Goal: Information Seeking & Learning: Learn about a topic

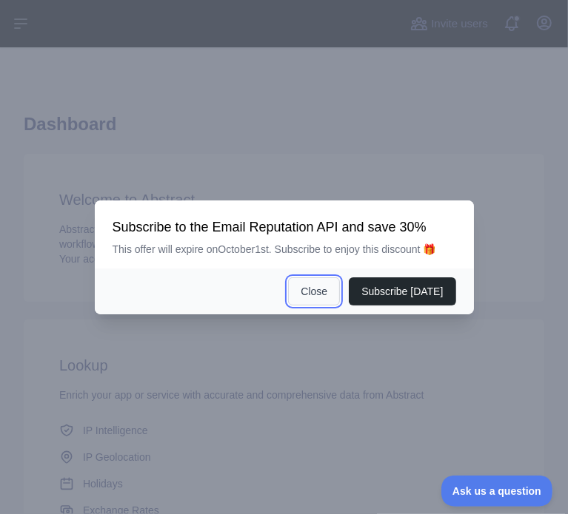
click at [320, 291] on button "Close" at bounding box center [314, 292] width 52 height 28
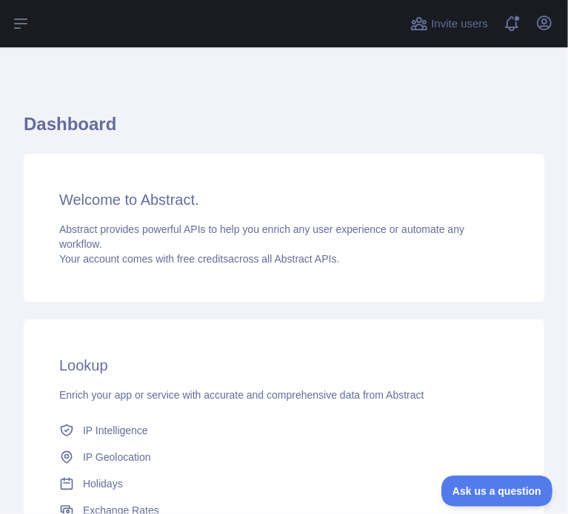
scroll to position [97, 0]
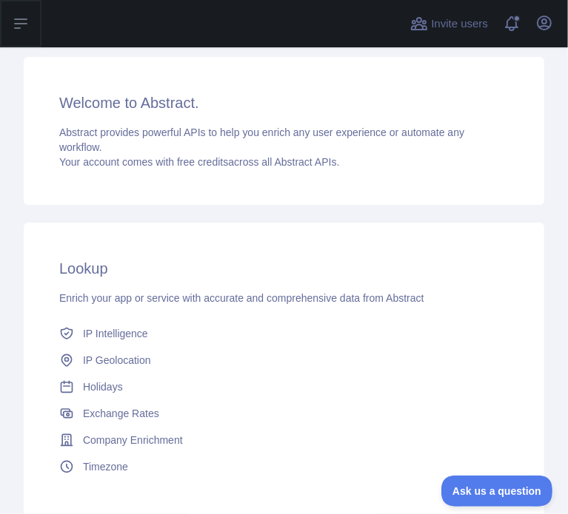
click at [14, 37] on button "Open sidebar" at bounding box center [20, 23] width 41 height 47
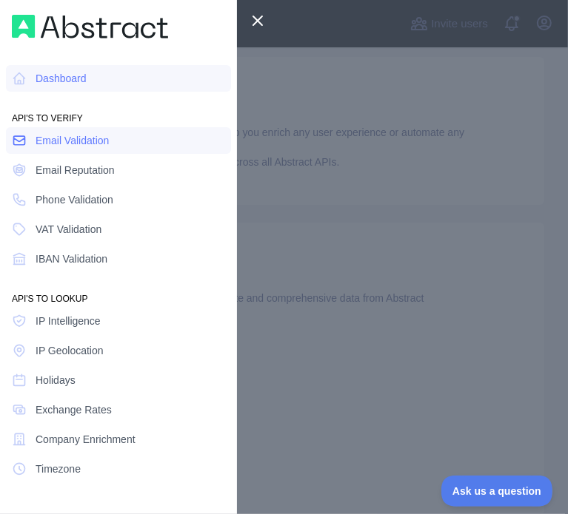
click at [53, 152] on link "Email Validation" at bounding box center [118, 140] width 225 height 27
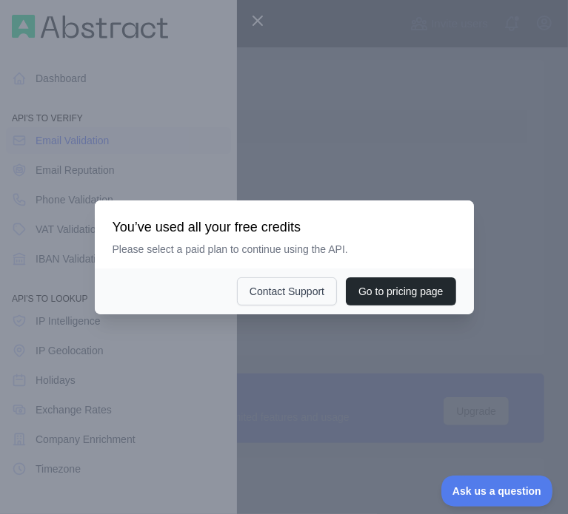
scroll to position [79, 0]
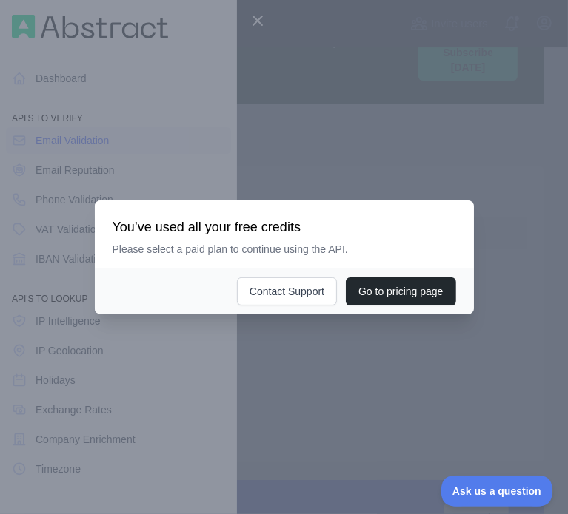
click at [314, 124] on div at bounding box center [284, 257] width 568 height 514
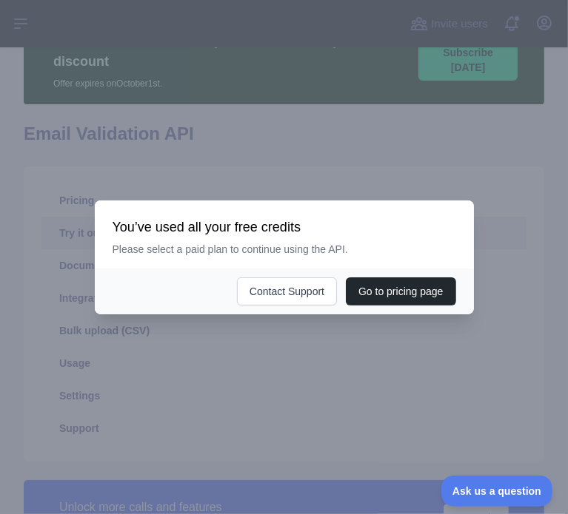
click at [307, 104] on div at bounding box center [284, 257] width 568 height 514
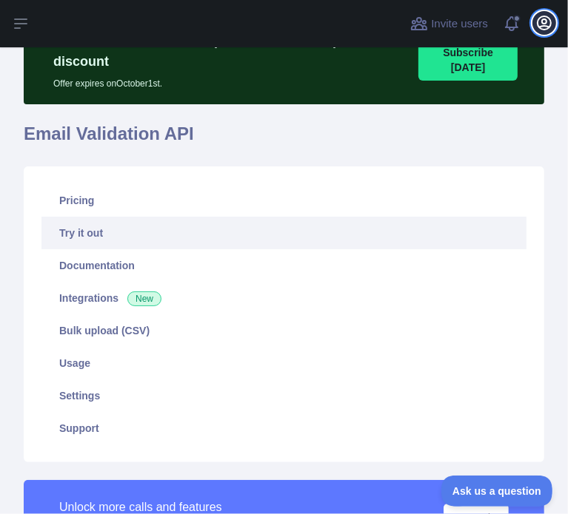
click at [539, 22] on icon "button" at bounding box center [544, 23] width 18 height 18
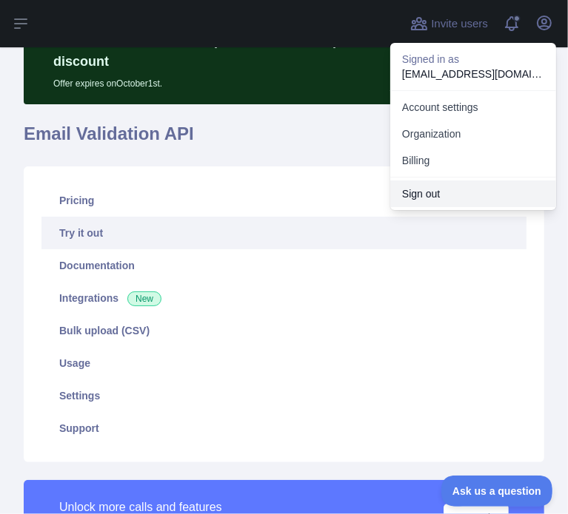
click at [437, 200] on button "Sign out" at bounding box center [473, 194] width 166 height 27
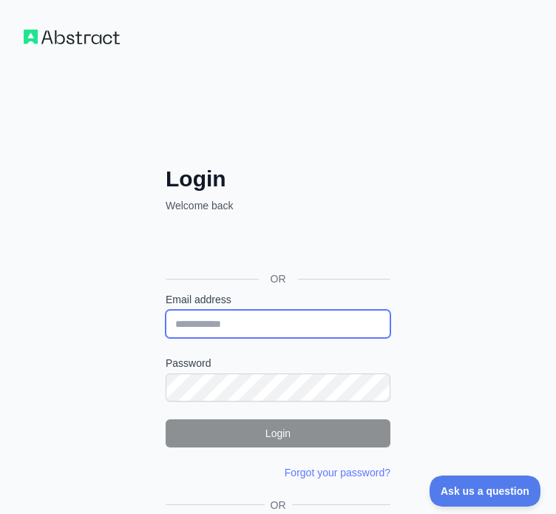
click at [237, 326] on input "Email address" at bounding box center [278, 324] width 225 height 28
paste input "**********"
type input "**********"
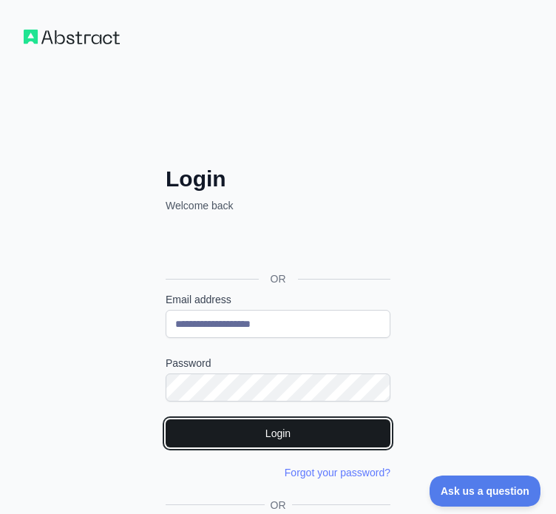
click at [223, 428] on button "Login" at bounding box center [278, 434] width 225 height 28
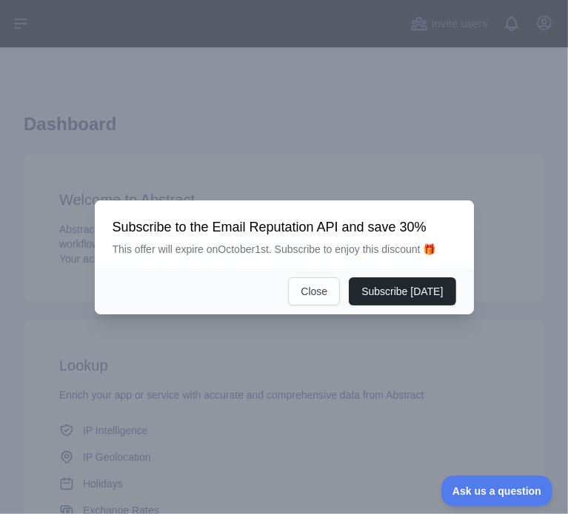
click at [27, 29] on div at bounding box center [284, 257] width 568 height 514
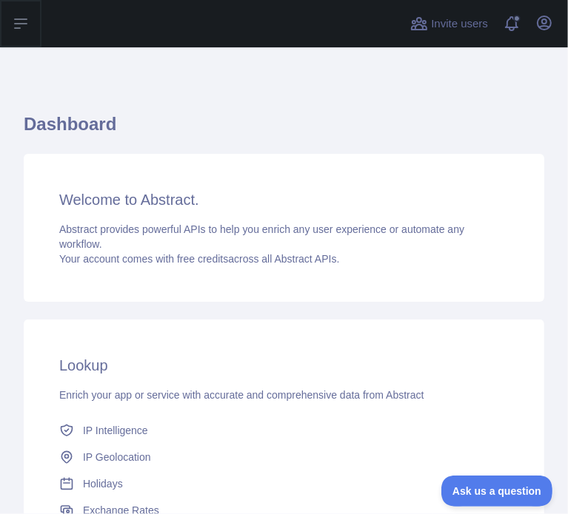
click at [21, 20] on icon at bounding box center [21, 23] width 12 height 9
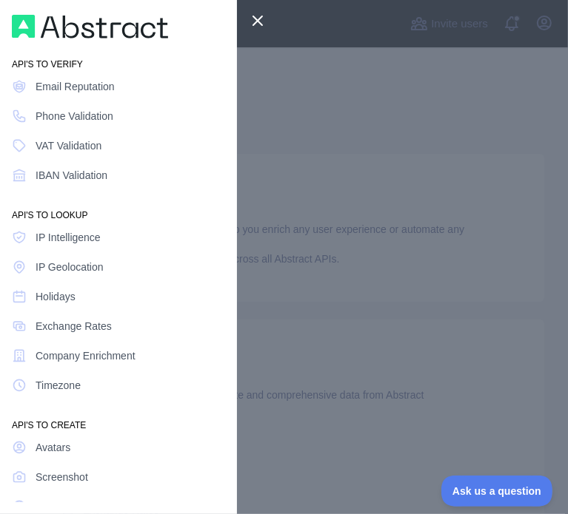
scroll to position [53, 0]
click at [93, 114] on span "Phone Validation" at bounding box center [75, 117] width 78 height 15
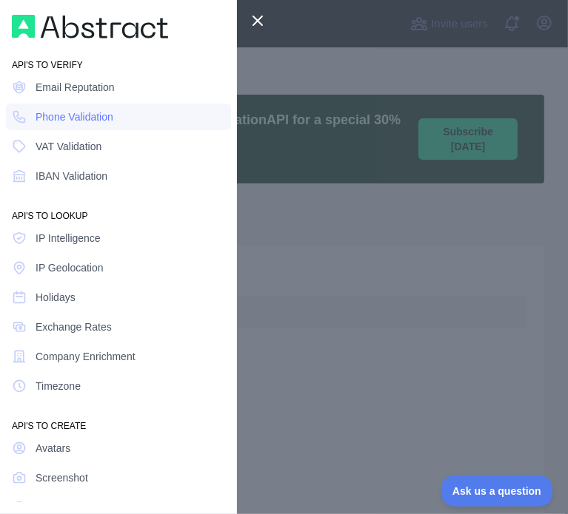
click at [335, 89] on div at bounding box center [284, 257] width 568 height 514
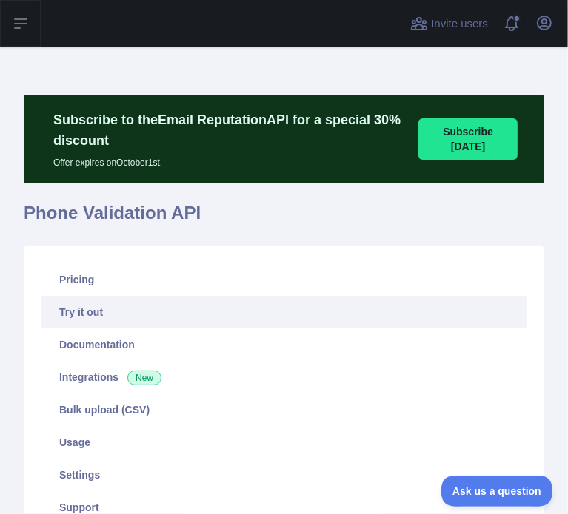
scroll to position [38, 0]
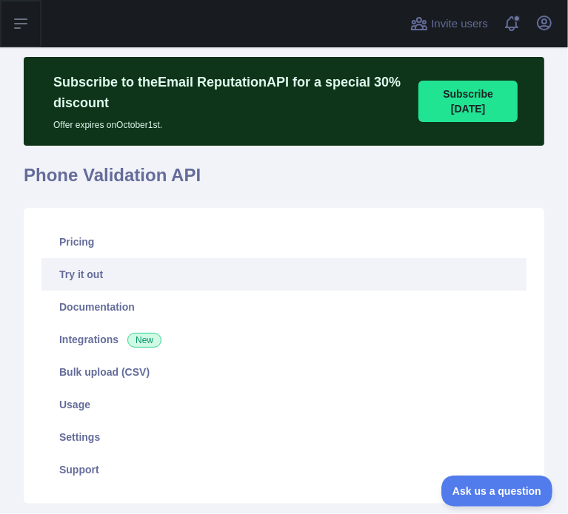
click at [24, 21] on icon at bounding box center [21, 24] width 18 height 18
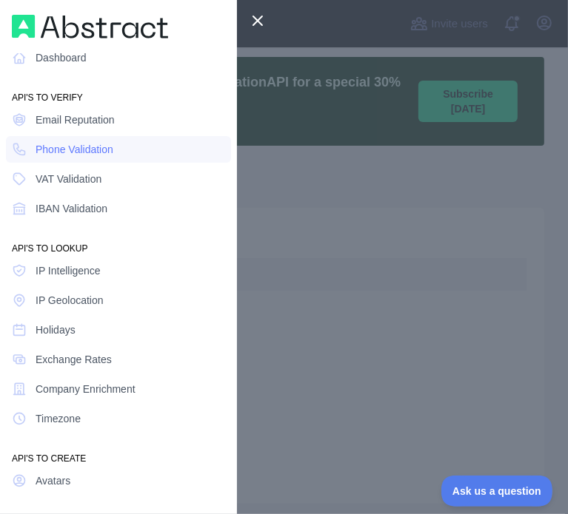
scroll to position [21, 0]
click at [92, 117] on span "Email Reputation" at bounding box center [75, 119] width 79 height 15
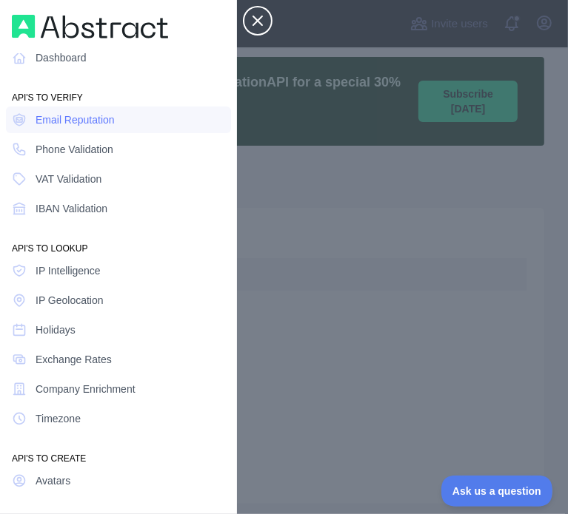
click at [255, 29] on icon at bounding box center [258, 21] width 18 height 18
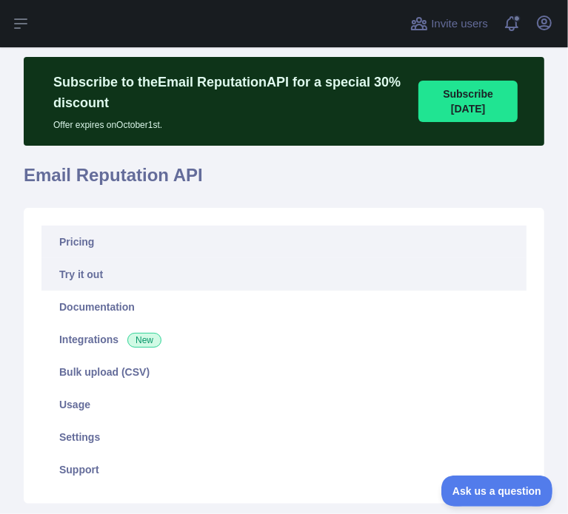
scroll to position [53, 0]
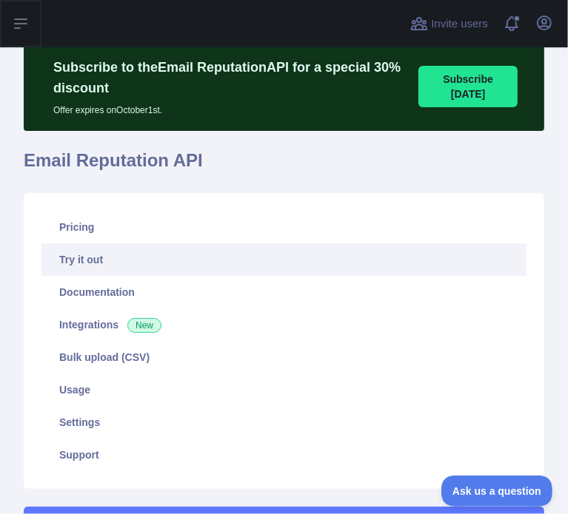
click at [17, 17] on icon at bounding box center [21, 24] width 18 height 18
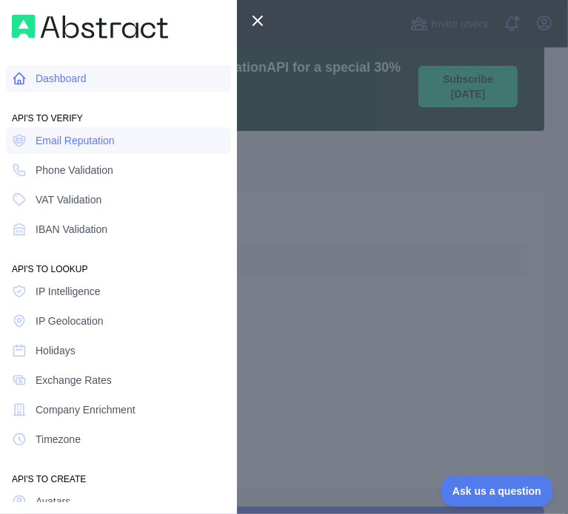
click at [76, 75] on span "Dashboard" at bounding box center [61, 78] width 51 height 15
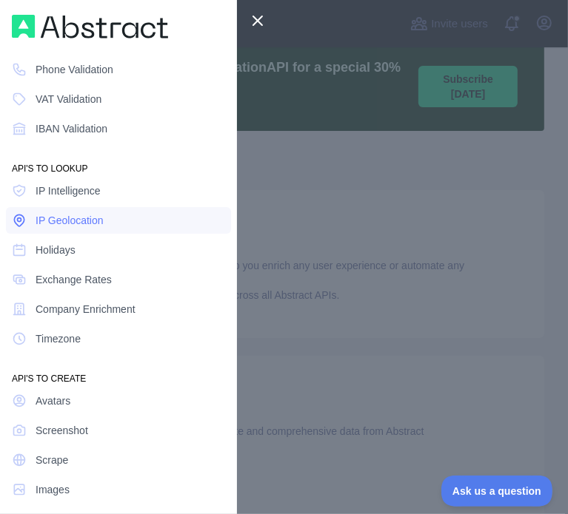
scroll to position [15, 0]
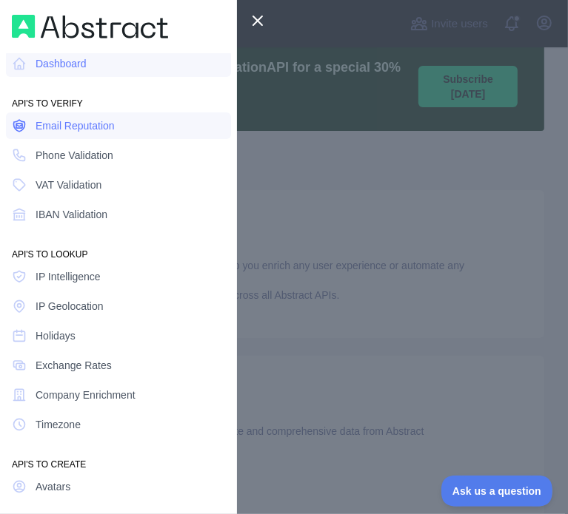
click at [118, 127] on link "Email Reputation" at bounding box center [118, 125] width 225 height 27
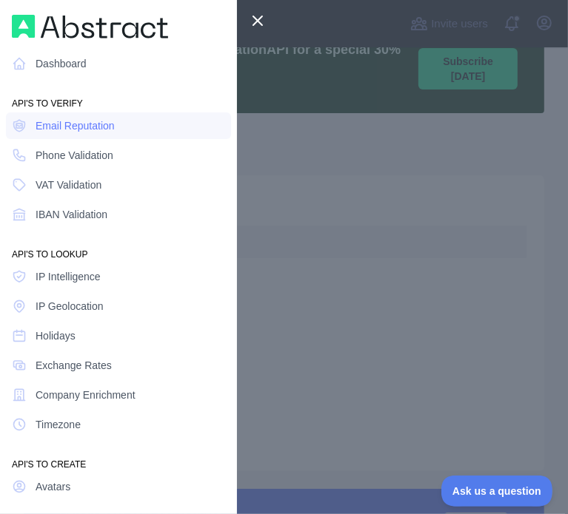
scroll to position [53, 0]
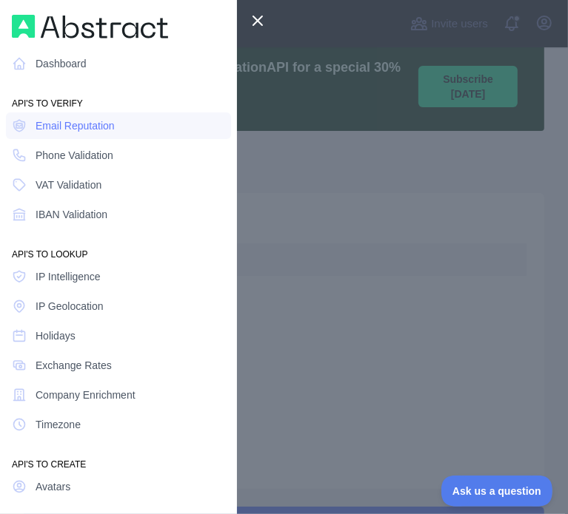
click at [337, 81] on div at bounding box center [284, 257] width 568 height 514
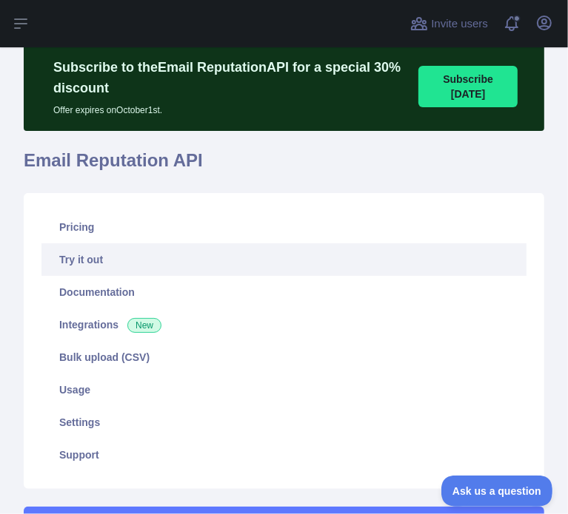
click at [132, 255] on link "Try it out" at bounding box center [283, 259] width 485 height 33
click at [83, 267] on link "Try it out" at bounding box center [283, 259] width 485 height 33
click at [90, 260] on link "Try it out" at bounding box center [283, 259] width 485 height 33
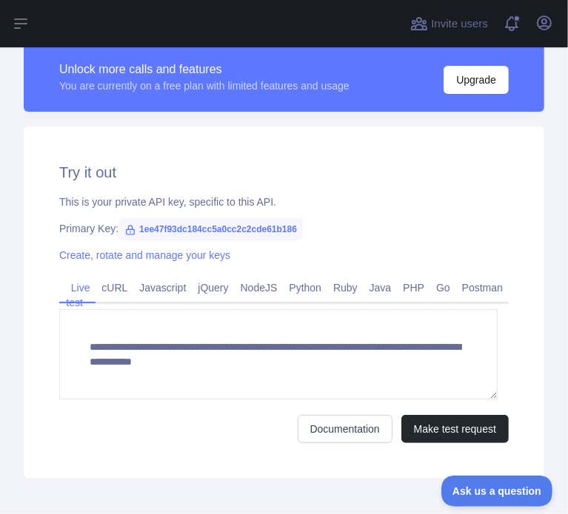
scroll to position [518, 0]
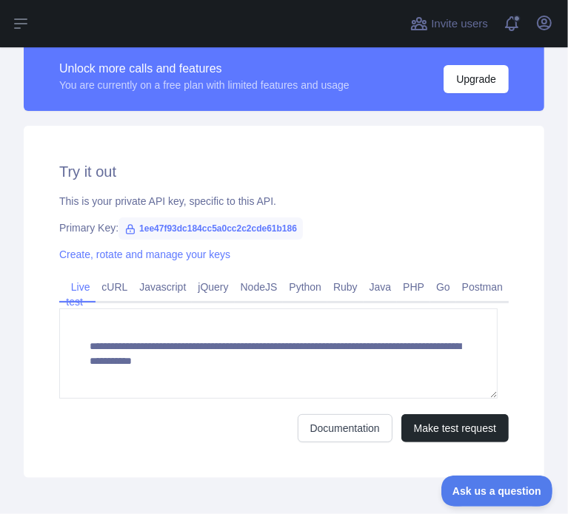
click at [155, 226] on span "1ee47f93dc184cc5a0cc2c2cde61b186" at bounding box center [210, 229] width 184 height 22
drag, startPoint x: 135, startPoint y: 227, endPoint x: 317, endPoint y: 232, distance: 182.1
click at [317, 232] on div "Primary Key: 1ee47f93dc184cc5a0cc2c2cde61b186" at bounding box center [283, 228] width 449 height 15
copy span "1ee47f93dc184cc5a0cc2c2cde61b186"
click at [539, 21] on icon "button" at bounding box center [544, 23] width 18 height 18
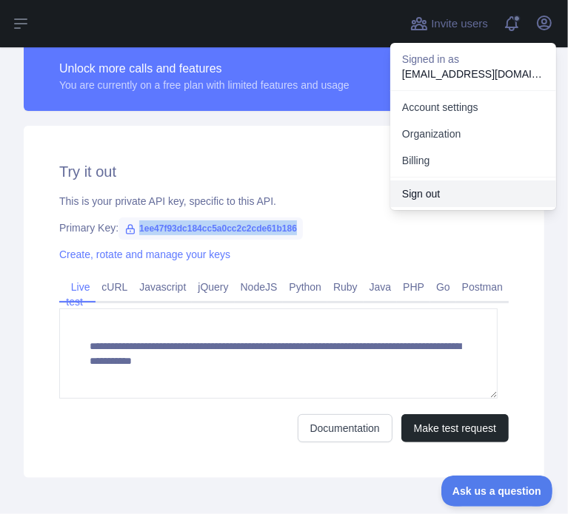
click at [448, 195] on button "Sign out" at bounding box center [473, 194] width 166 height 27
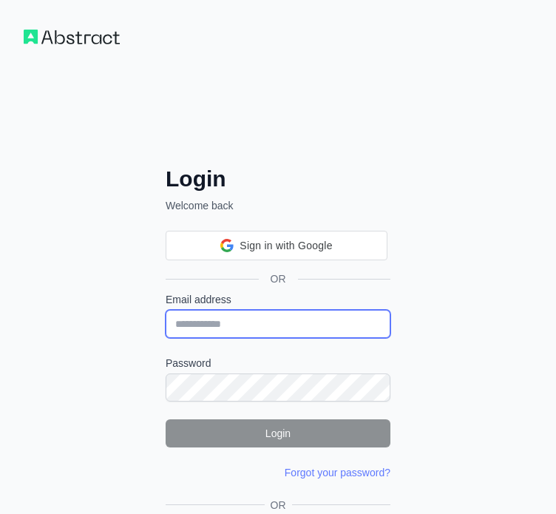
click at [263, 324] on input "Email address" at bounding box center [278, 324] width 225 height 28
paste input "**********"
type input "**********"
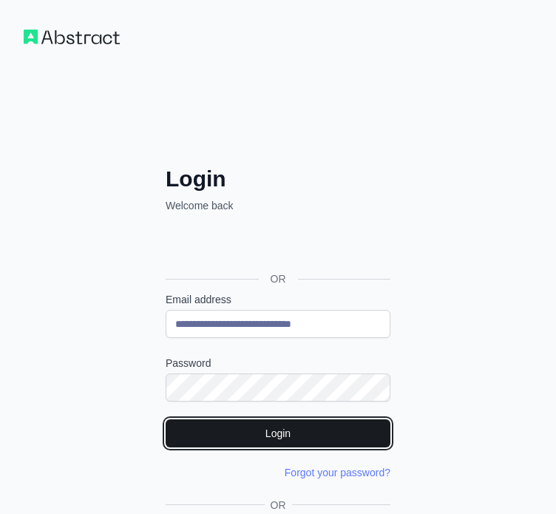
click at [289, 429] on button "Login" at bounding box center [278, 434] width 225 height 28
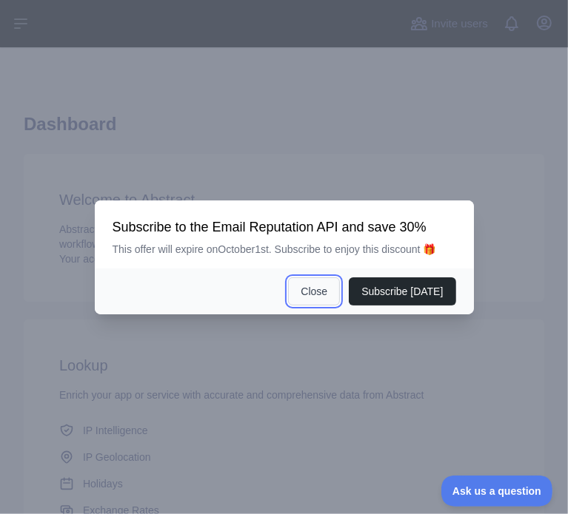
click at [323, 294] on button "Close" at bounding box center [314, 292] width 52 height 28
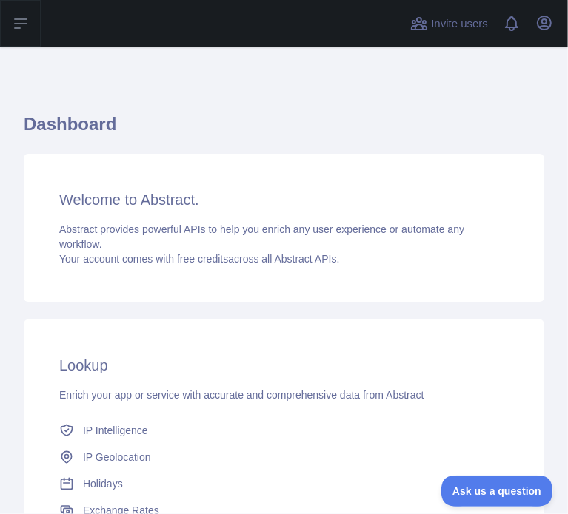
click at [21, 27] on icon at bounding box center [21, 24] width 18 height 18
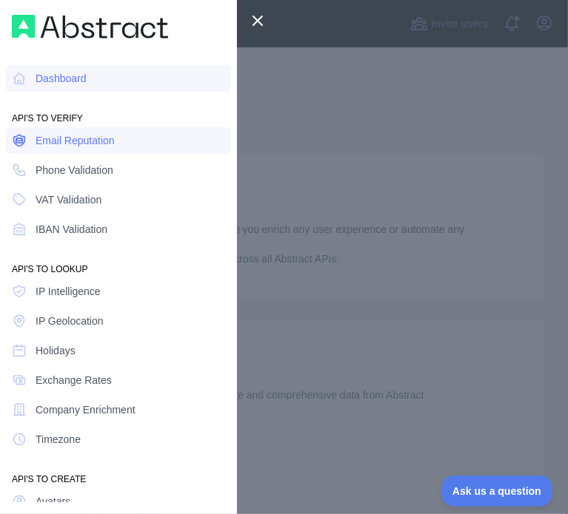
click at [107, 146] on span "Email Reputation" at bounding box center [75, 140] width 79 height 15
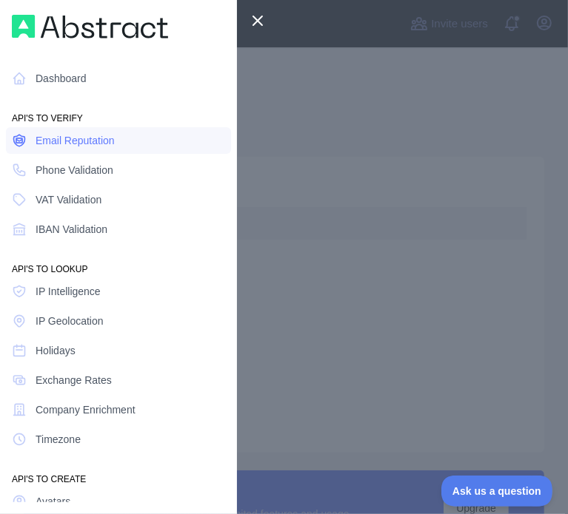
type textarea "**********"
click at [364, 100] on div at bounding box center [284, 257] width 568 height 514
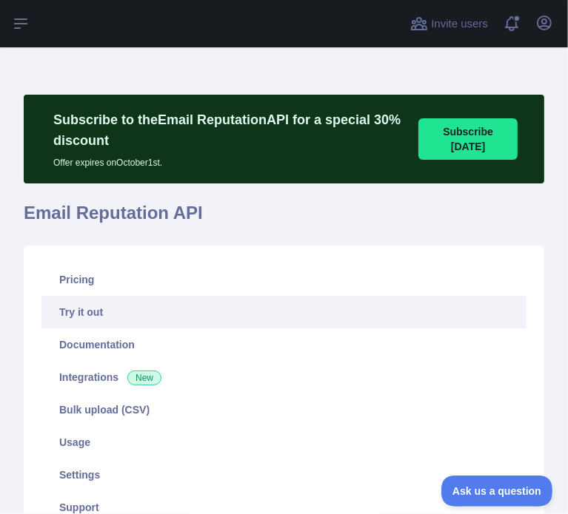
click at [96, 311] on link "Try it out" at bounding box center [283, 312] width 485 height 33
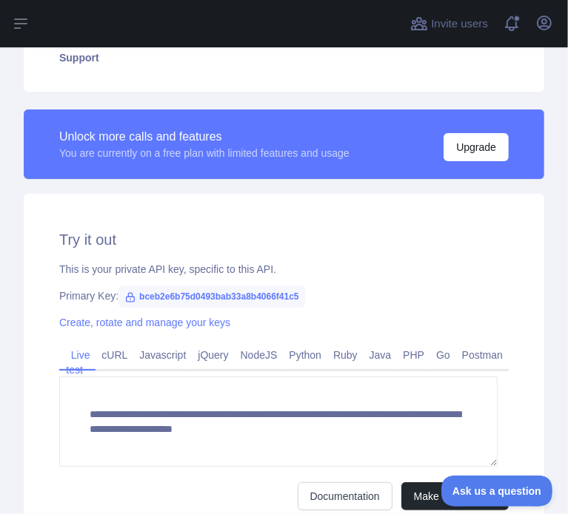
scroll to position [458, 0]
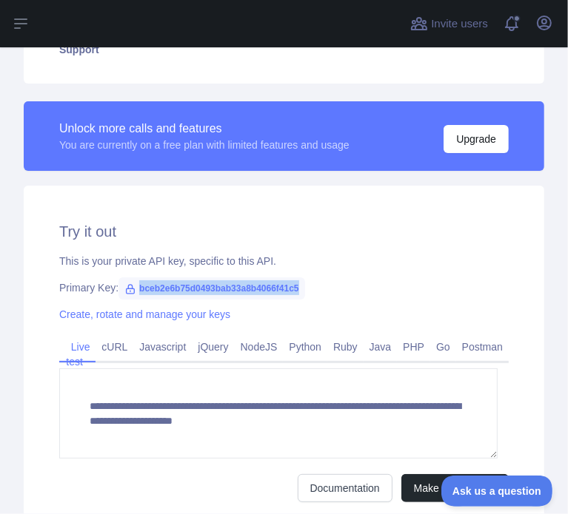
drag, startPoint x: 136, startPoint y: 287, endPoint x: 320, endPoint y: 275, distance: 184.0
click at [320, 275] on div "**********" at bounding box center [284, 362] width 520 height 352
copy span "bceb2e6b75d0493bab33a8b4066f41c5"
click at [554, 22] on button "Open user menu" at bounding box center [544, 23] width 24 height 24
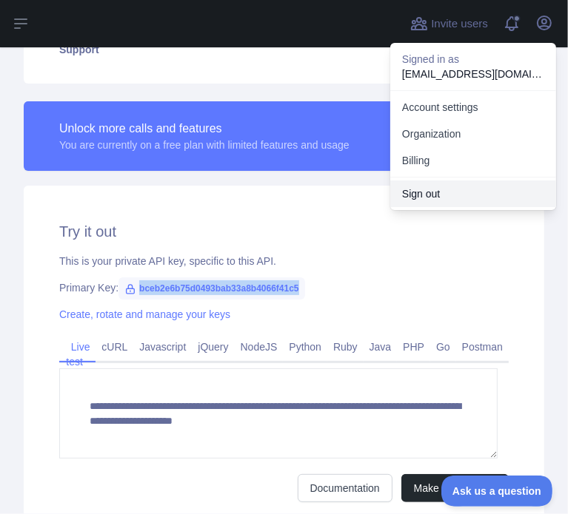
click at [458, 189] on button "Sign out" at bounding box center [473, 194] width 166 height 27
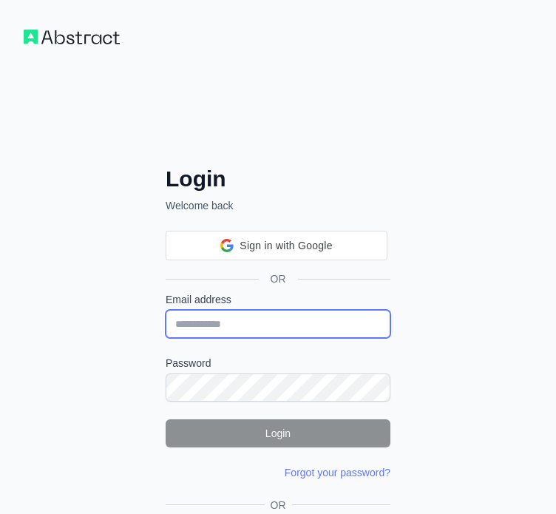
click at [212, 326] on div "Email address" at bounding box center [278, 315] width 225 height 46
paste input "**********"
type input "**********"
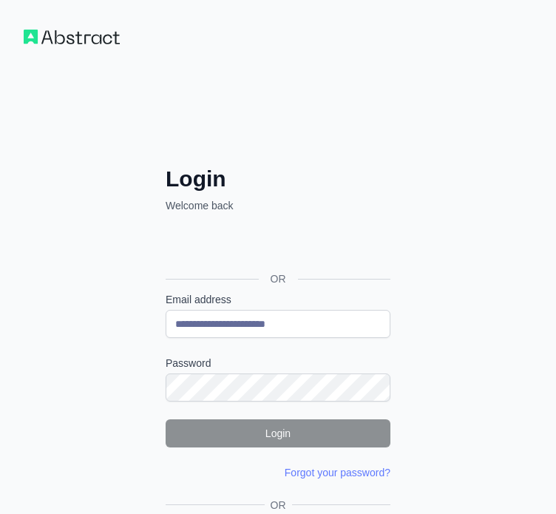
click at [316, 371] on div "Password" at bounding box center [278, 379] width 225 height 46
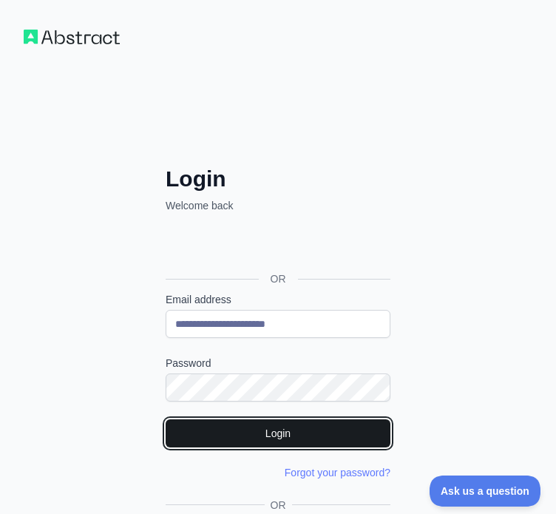
click at [239, 434] on button "Login" at bounding box center [278, 434] width 225 height 28
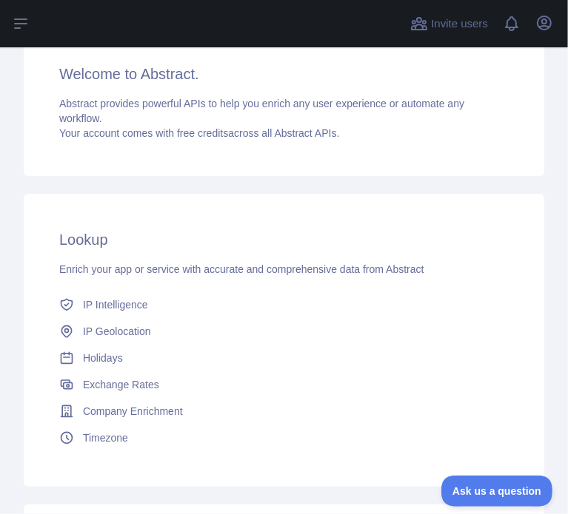
scroll to position [141, 0]
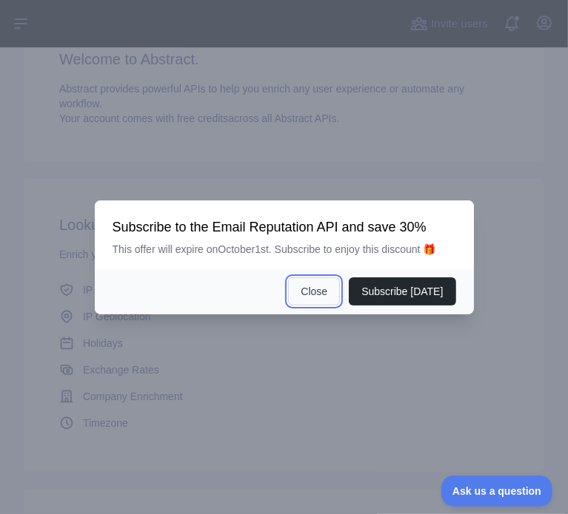
click at [332, 292] on button "Close" at bounding box center [314, 292] width 52 height 28
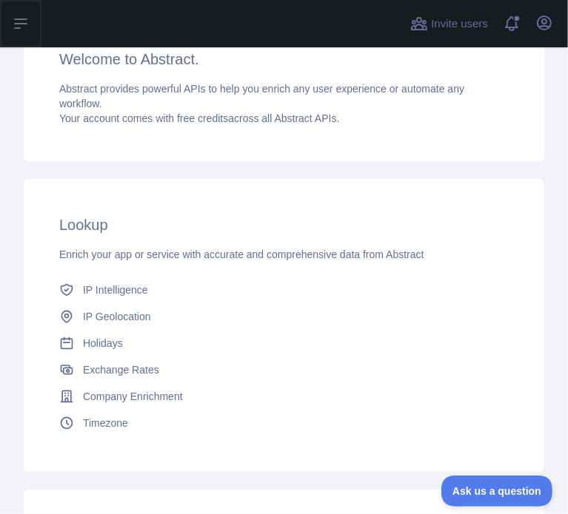
click at [25, 23] on icon at bounding box center [21, 23] width 12 height 9
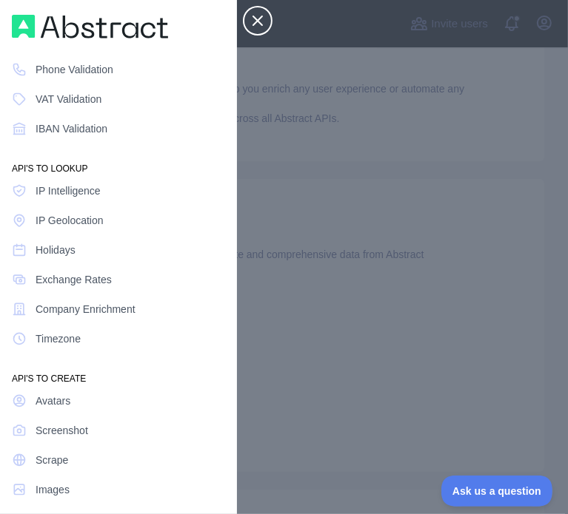
scroll to position [0, 0]
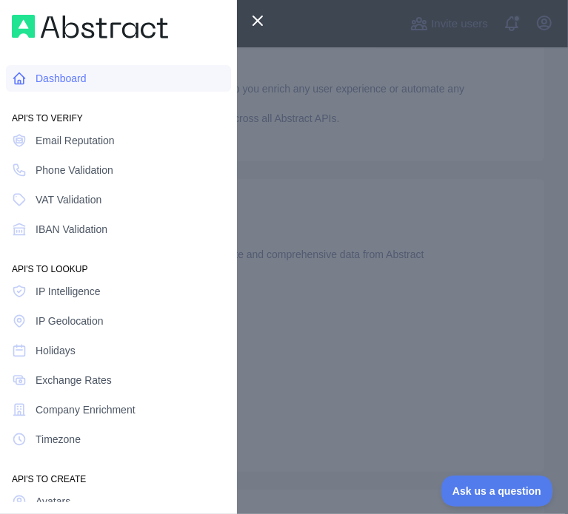
click at [104, 85] on link "Dashboard" at bounding box center [118, 78] width 225 height 27
click at [249, 18] on icon at bounding box center [258, 21] width 18 height 18
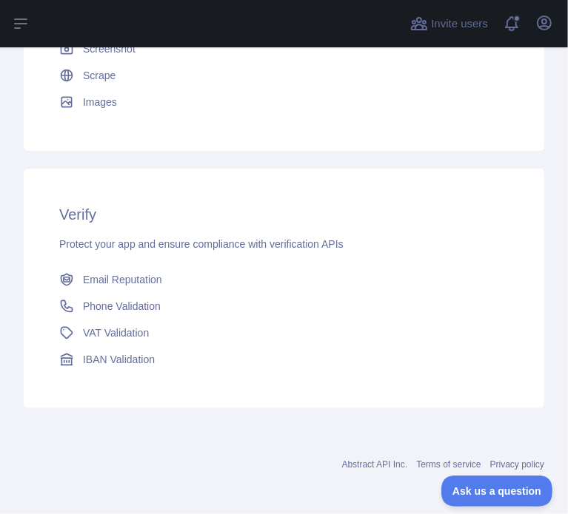
scroll to position [722, 0]
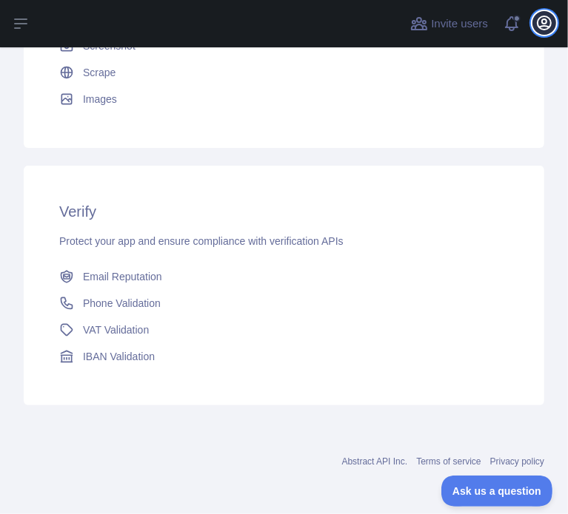
click at [546, 23] on icon "button" at bounding box center [543, 22] width 13 height 13
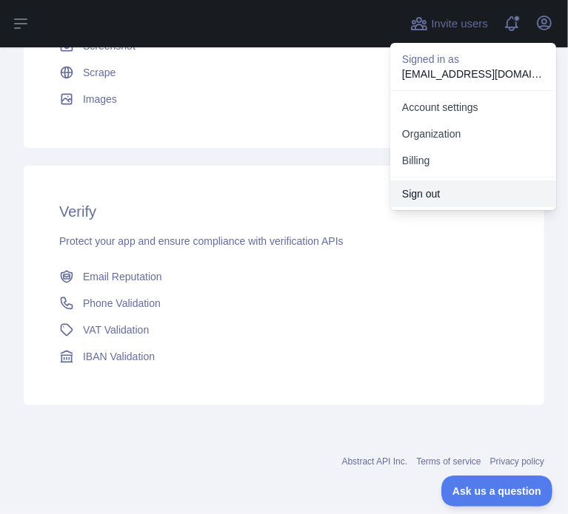
click at [429, 191] on button "Sign out" at bounding box center [473, 194] width 166 height 27
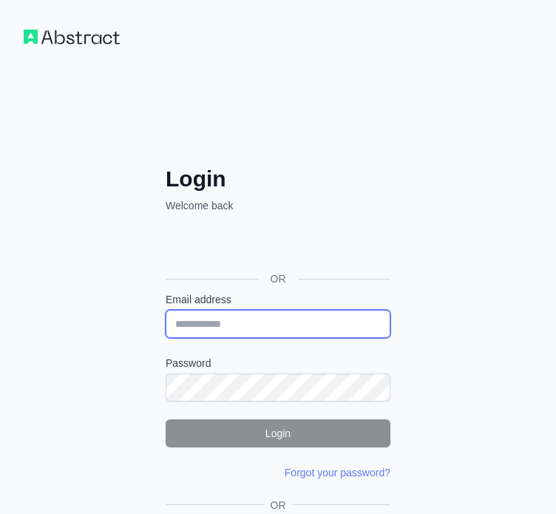
click at [320, 316] on input "Email address" at bounding box center [278, 324] width 225 height 28
paste input "**********"
type input "**********"
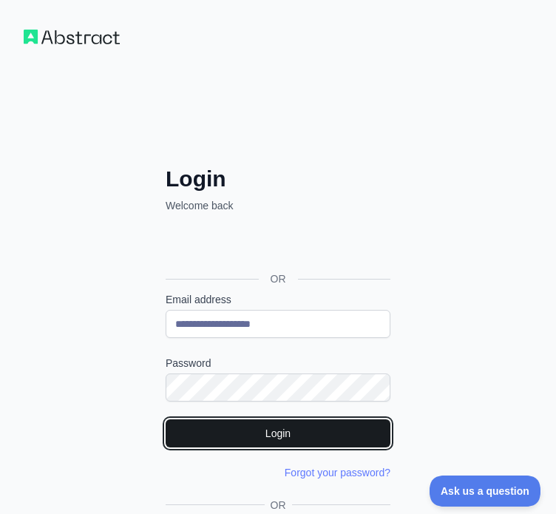
click at [265, 437] on button "Login" at bounding box center [278, 434] width 225 height 28
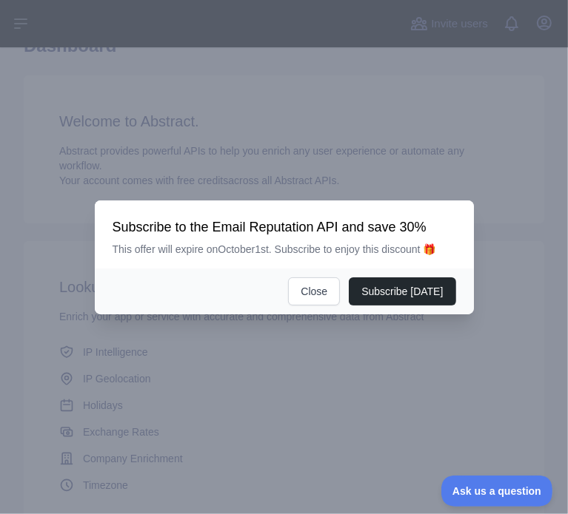
scroll to position [79, 0]
click at [327, 286] on button "Close" at bounding box center [314, 292] width 52 height 28
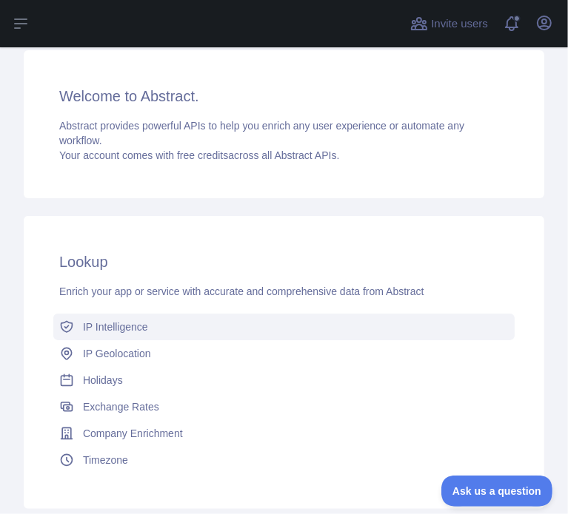
scroll to position [0, 0]
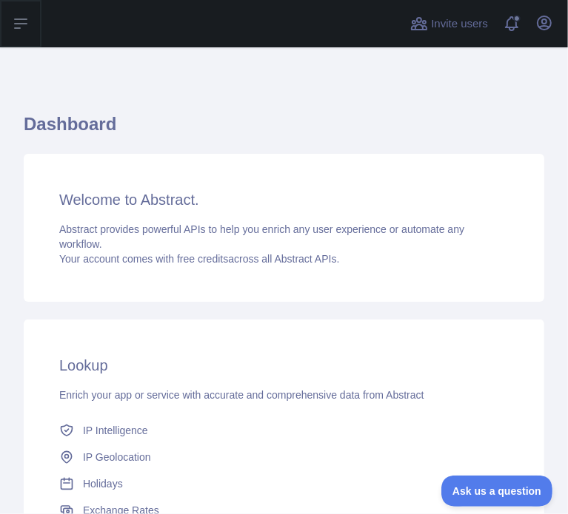
click at [21, 30] on icon at bounding box center [21, 24] width 18 height 18
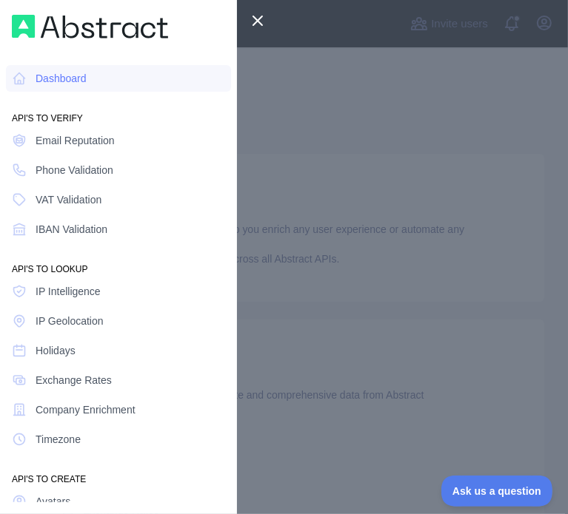
click at [249, 13] on icon at bounding box center [258, 21] width 18 height 18
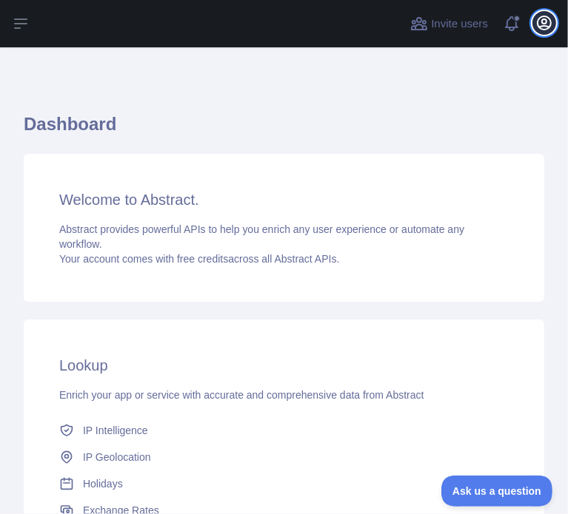
click at [545, 14] on icon "button" at bounding box center [544, 23] width 18 height 18
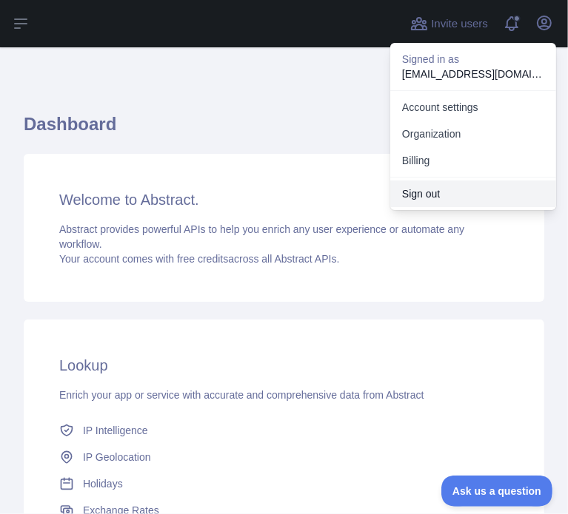
click at [436, 188] on button "Sign out" at bounding box center [473, 194] width 166 height 27
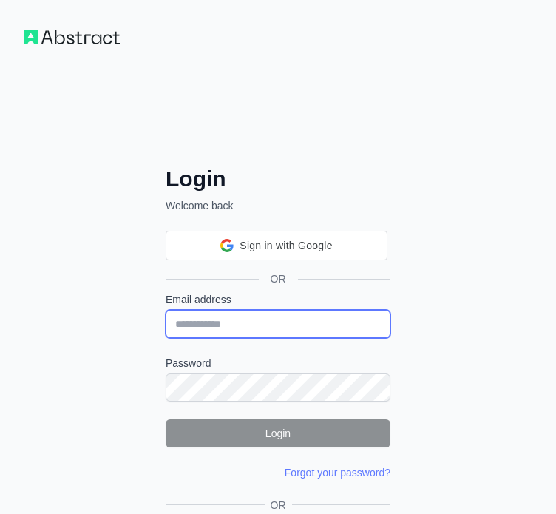
click at [215, 322] on input "Email address" at bounding box center [278, 324] width 225 height 28
paste input "**********"
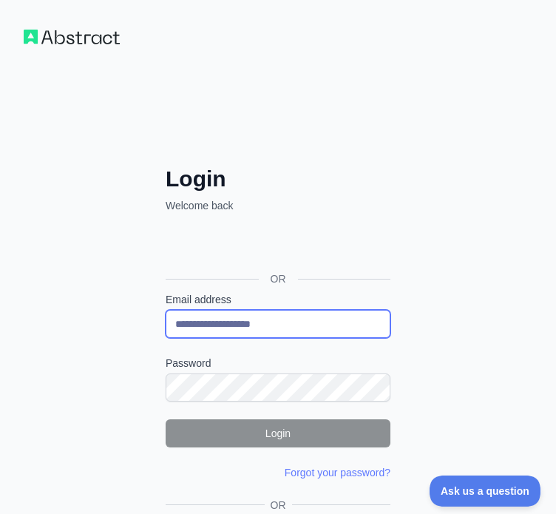
drag, startPoint x: 294, startPoint y: 334, endPoint x: 115, endPoint y: 329, distance: 178.4
click at [115, 329] on div "**********" at bounding box center [278, 330] width 556 height 660
paste input "*"
type input "**********"
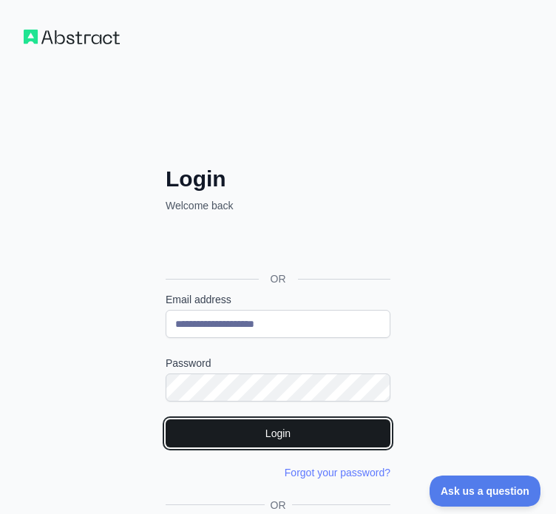
click at [263, 441] on button "Login" at bounding box center [278, 434] width 225 height 28
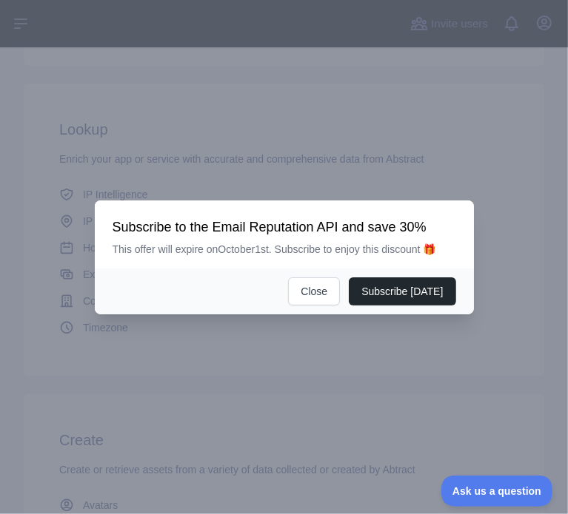
scroll to position [237, 0]
click at [323, 278] on button "Close" at bounding box center [314, 292] width 52 height 28
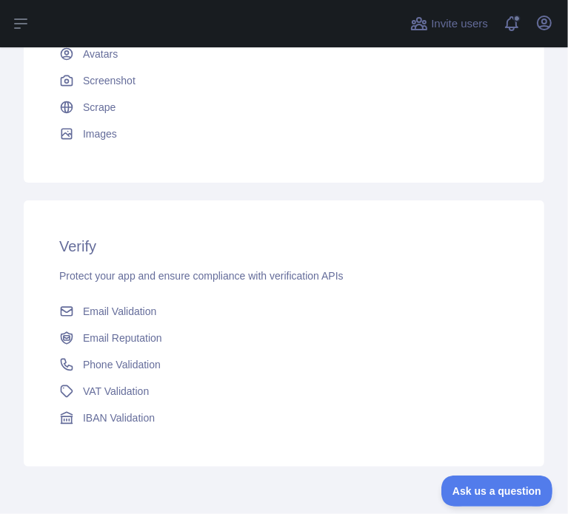
scroll to position [684, 0]
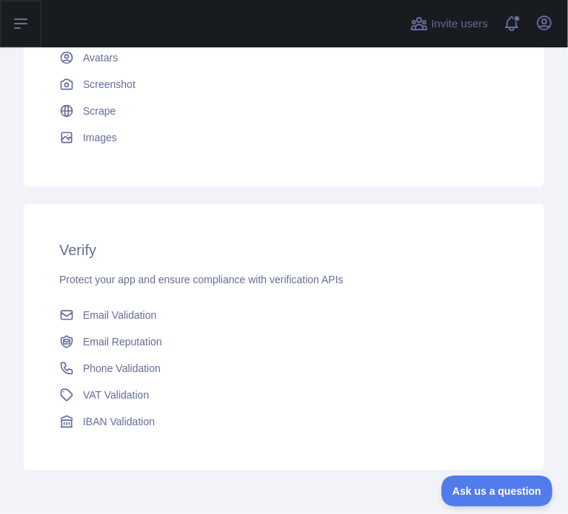
click at [15, 19] on icon at bounding box center [21, 23] width 12 height 9
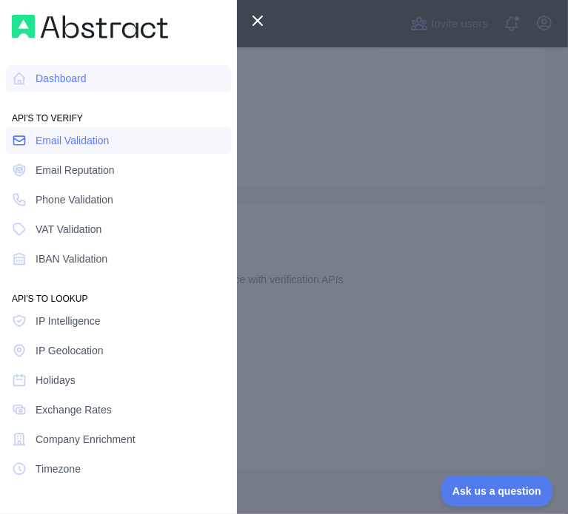
click at [118, 137] on link "Email Validation" at bounding box center [118, 140] width 225 height 27
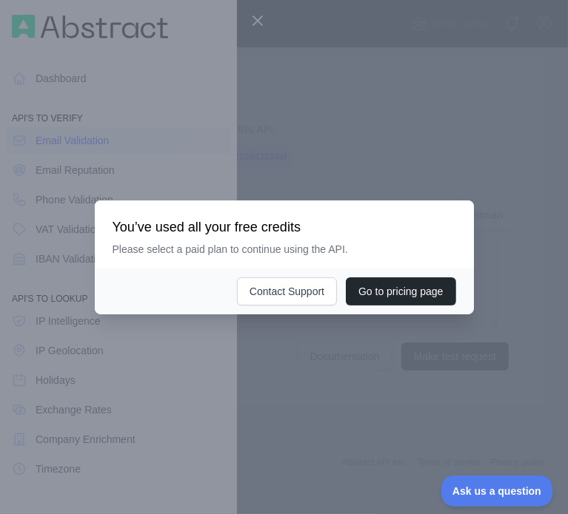
scroll to position [590, 0]
click at [393, 297] on button "Go to pricing page" at bounding box center [401, 292] width 110 height 28
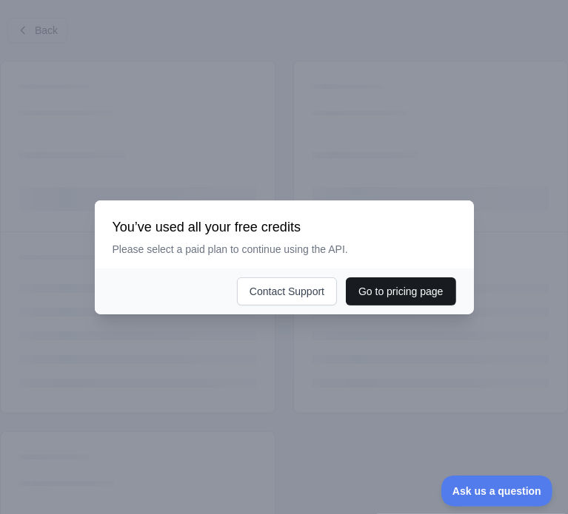
scroll to position [309, 0]
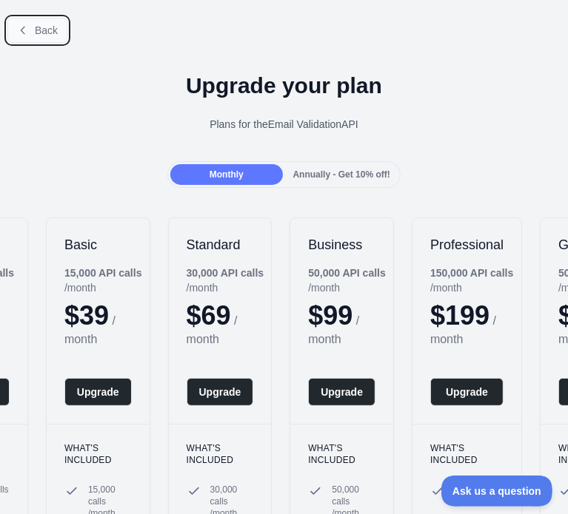
click at [24, 36] on icon at bounding box center [23, 30] width 12 height 12
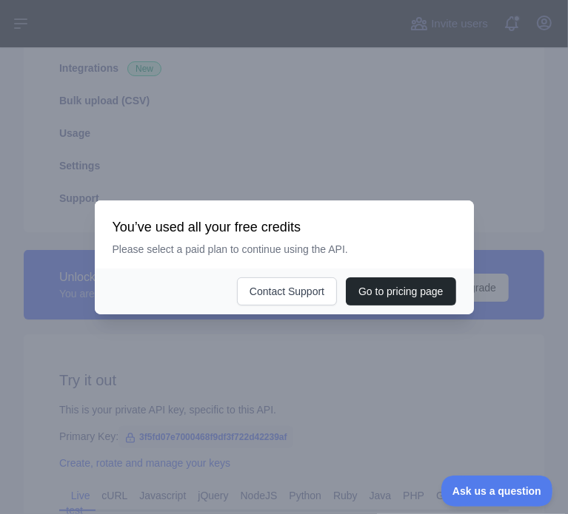
click at [394, 144] on div at bounding box center [284, 257] width 568 height 514
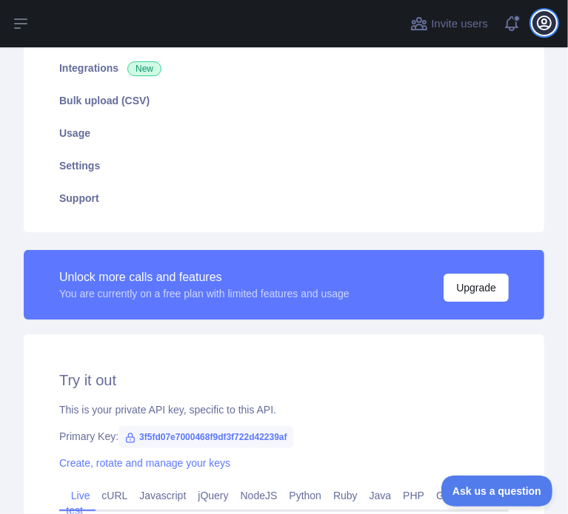
click at [547, 28] on icon "button" at bounding box center [543, 22] width 13 height 13
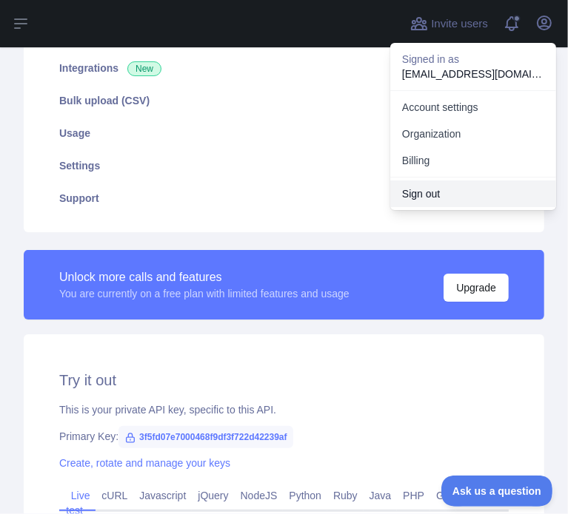
click at [477, 191] on button "Sign out" at bounding box center [473, 194] width 166 height 27
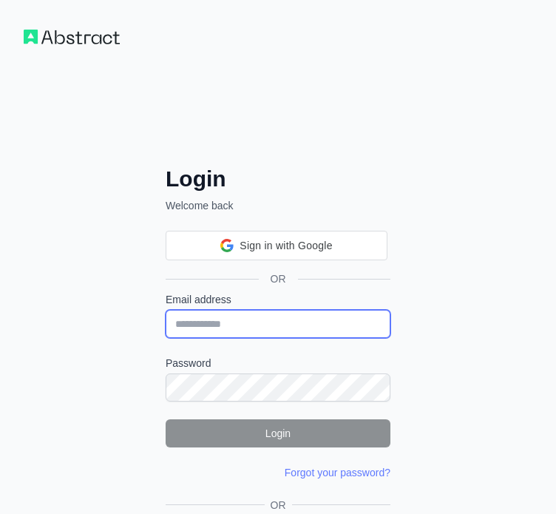
click at [229, 316] on input "Email address" at bounding box center [278, 324] width 225 height 28
paste input "**********"
type input "**********"
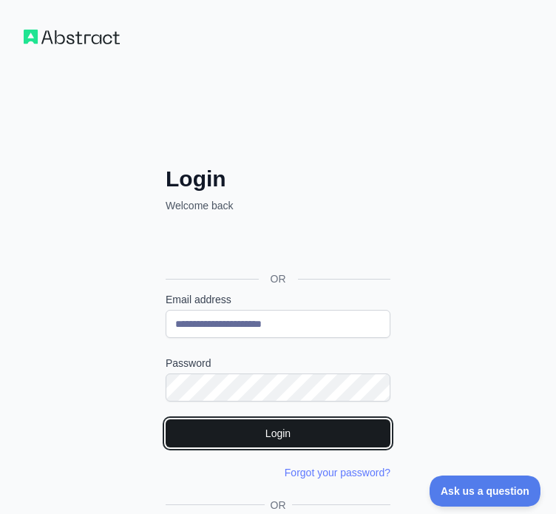
click at [291, 431] on button "Login" at bounding box center [278, 434] width 225 height 28
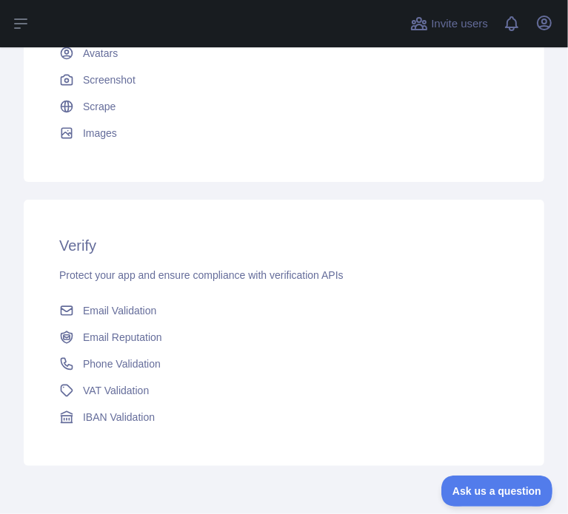
scroll to position [722, 0]
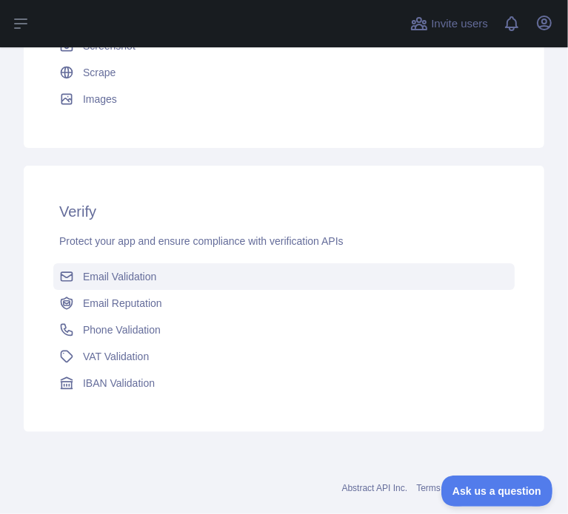
click at [135, 275] on span "Email Validation" at bounding box center [119, 276] width 73 height 15
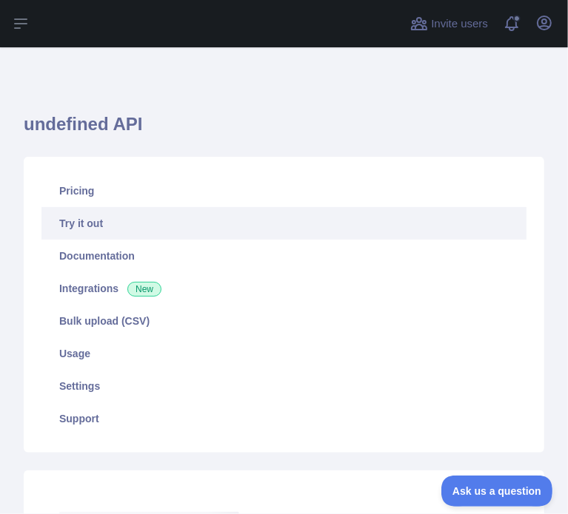
click at [154, 218] on link "Try it out" at bounding box center [283, 223] width 485 height 33
click at [22, 22] on icon at bounding box center [21, 24] width 18 height 18
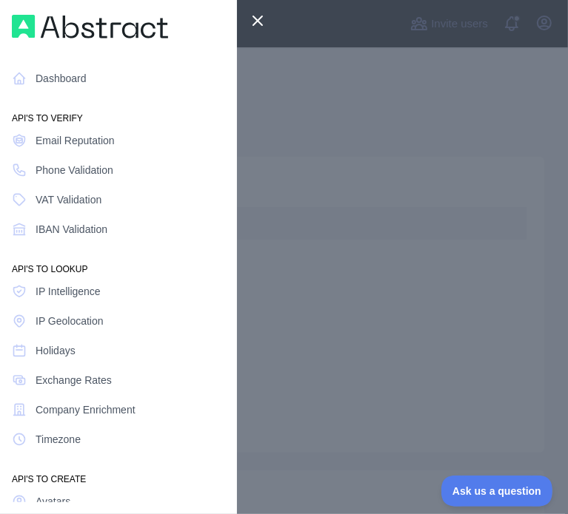
scroll to position [101, 0]
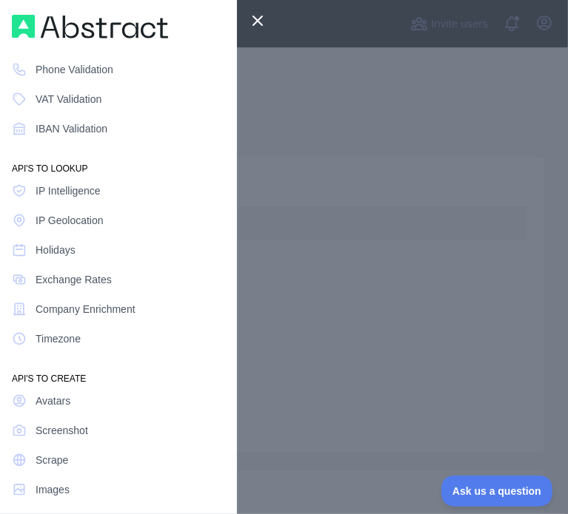
click at [366, 142] on div at bounding box center [284, 257] width 568 height 514
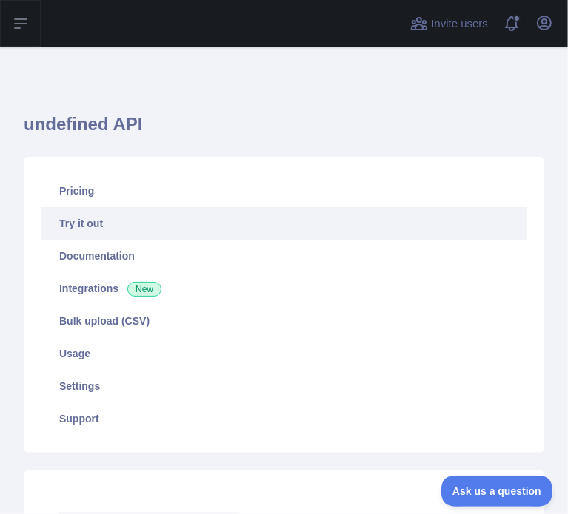
scroll to position [228, 0]
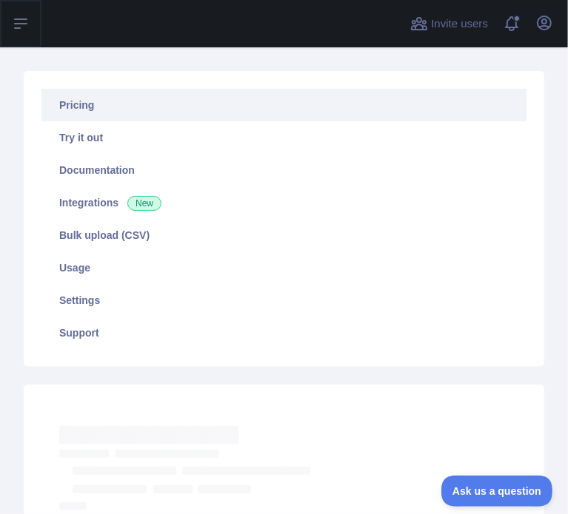
scroll to position [228, 0]
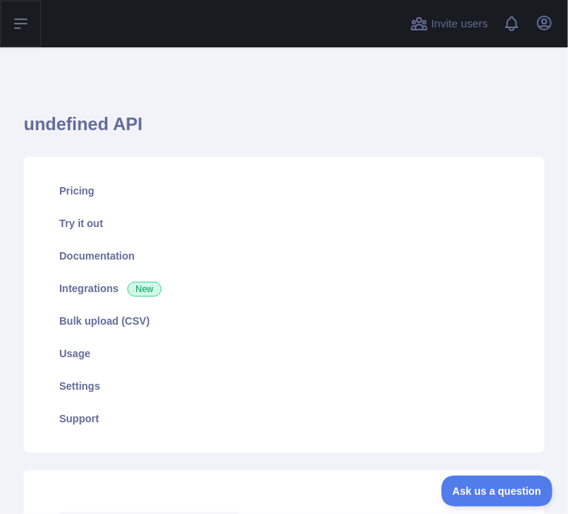
click at [20, 22] on icon at bounding box center [21, 24] width 18 height 18
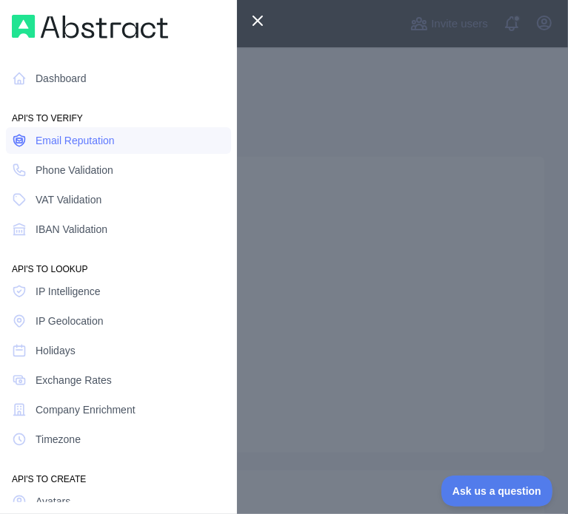
click at [93, 140] on span "Email Reputation" at bounding box center [75, 140] width 79 height 15
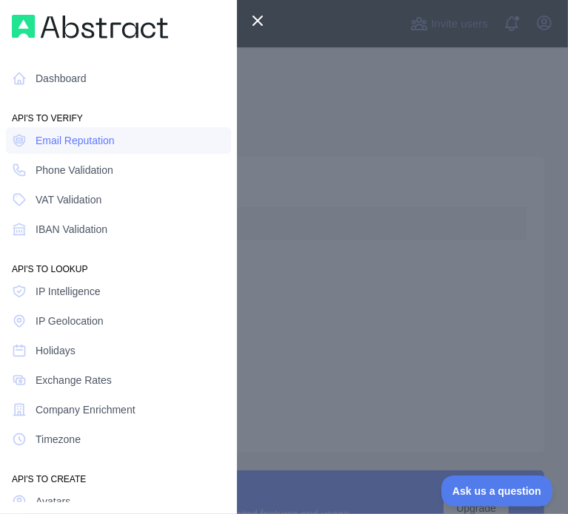
click at [300, 85] on div at bounding box center [284, 257] width 568 height 514
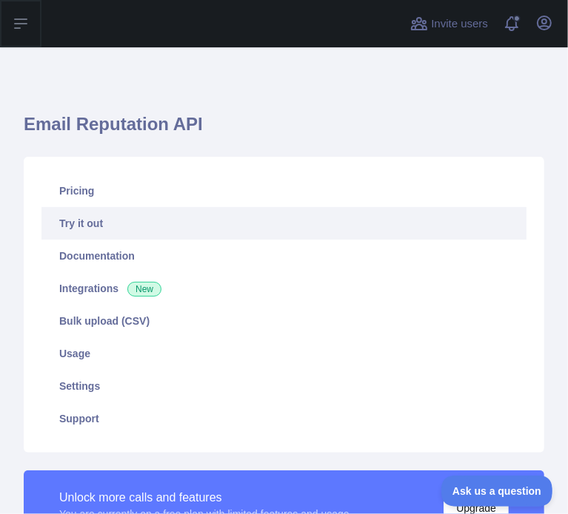
click at [24, 23] on icon at bounding box center [21, 23] width 12 height 9
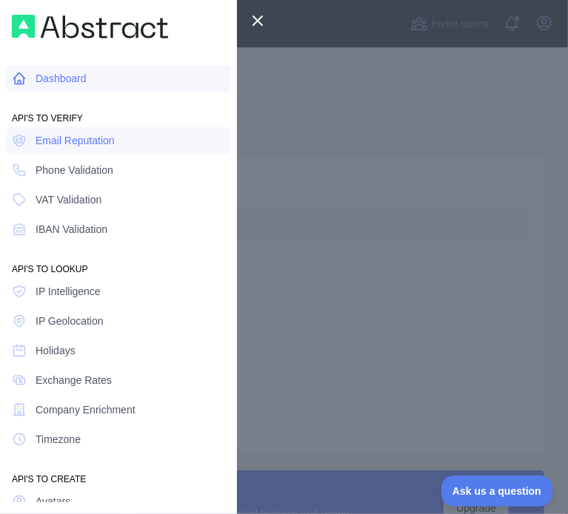
click at [97, 80] on link "Dashboard" at bounding box center [118, 78] width 225 height 27
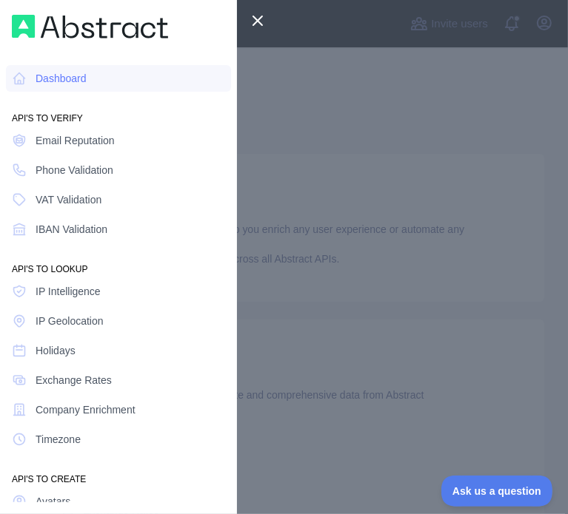
click at [295, 81] on div at bounding box center [284, 257] width 568 height 514
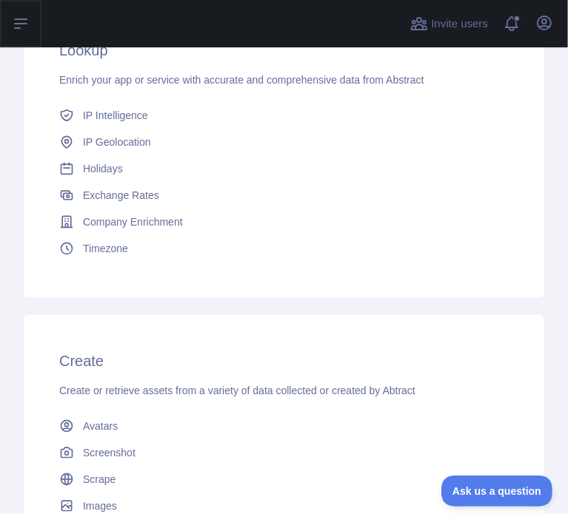
scroll to position [296, 0]
